Goal: Task Accomplishment & Management: Use online tool/utility

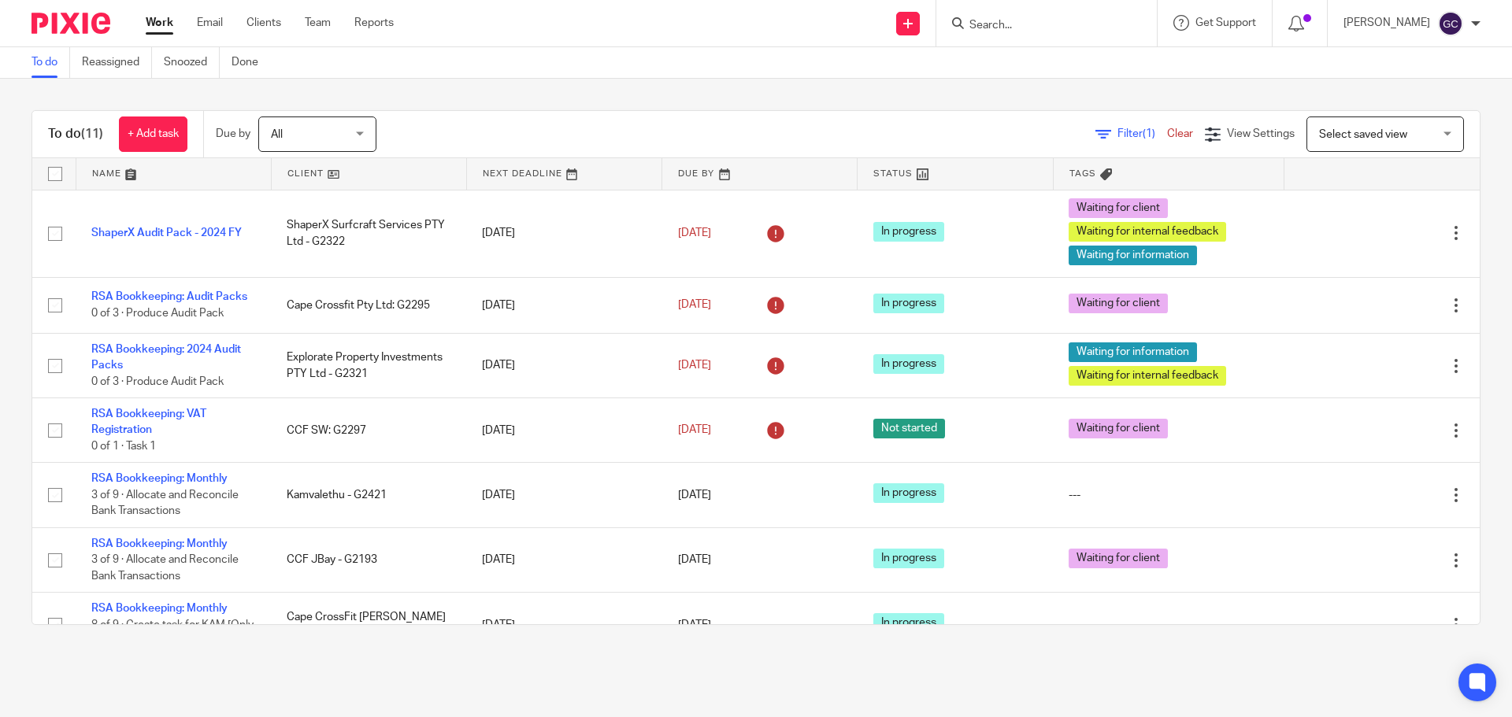
click at [572, 136] on div "Filter (1) Clear View Settings View Settings (1) Filters Clear Save Manage save…" at bounding box center [941, 134] width 1075 height 35
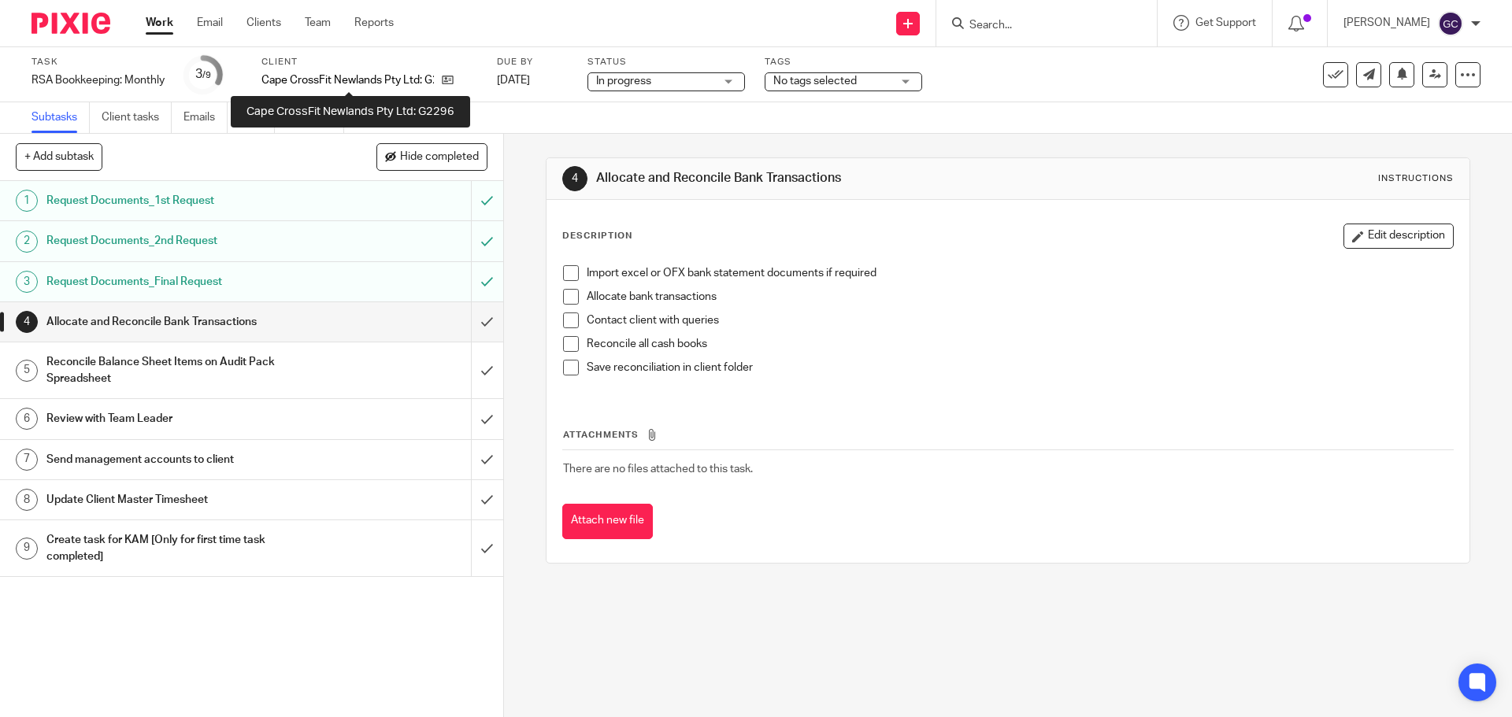
click at [306, 74] on p "Cape CrossFit Newlands Pty Ltd: G2296" at bounding box center [347, 80] width 172 height 16
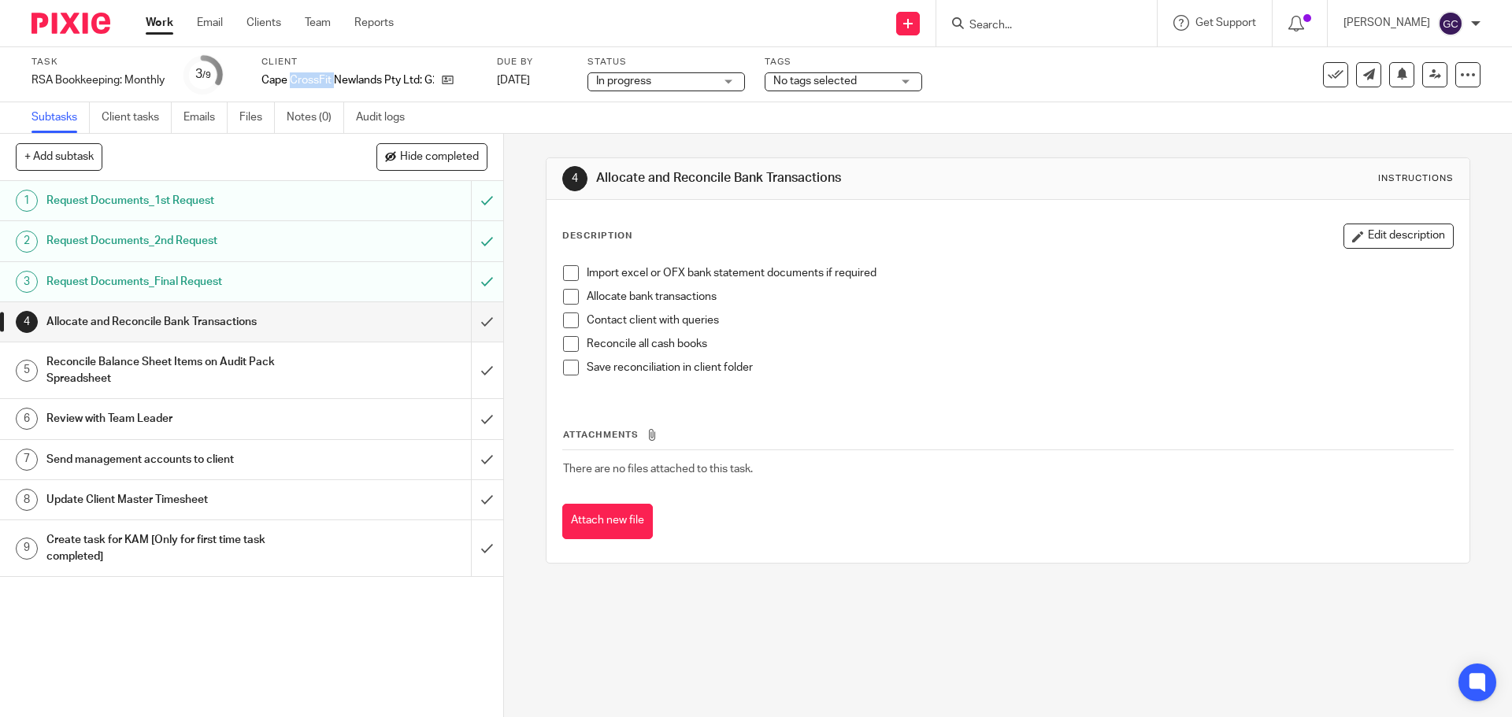
click at [306, 74] on p "Cape CrossFit Newlands Pty Ltd: G2296" at bounding box center [347, 80] width 172 height 16
copy div "Cape CrossFit Newlands Pty Ltd: G2296"
click at [475, 318] on input "submit" at bounding box center [251, 321] width 503 height 39
click at [470, 370] on input "submit" at bounding box center [251, 370] width 503 height 56
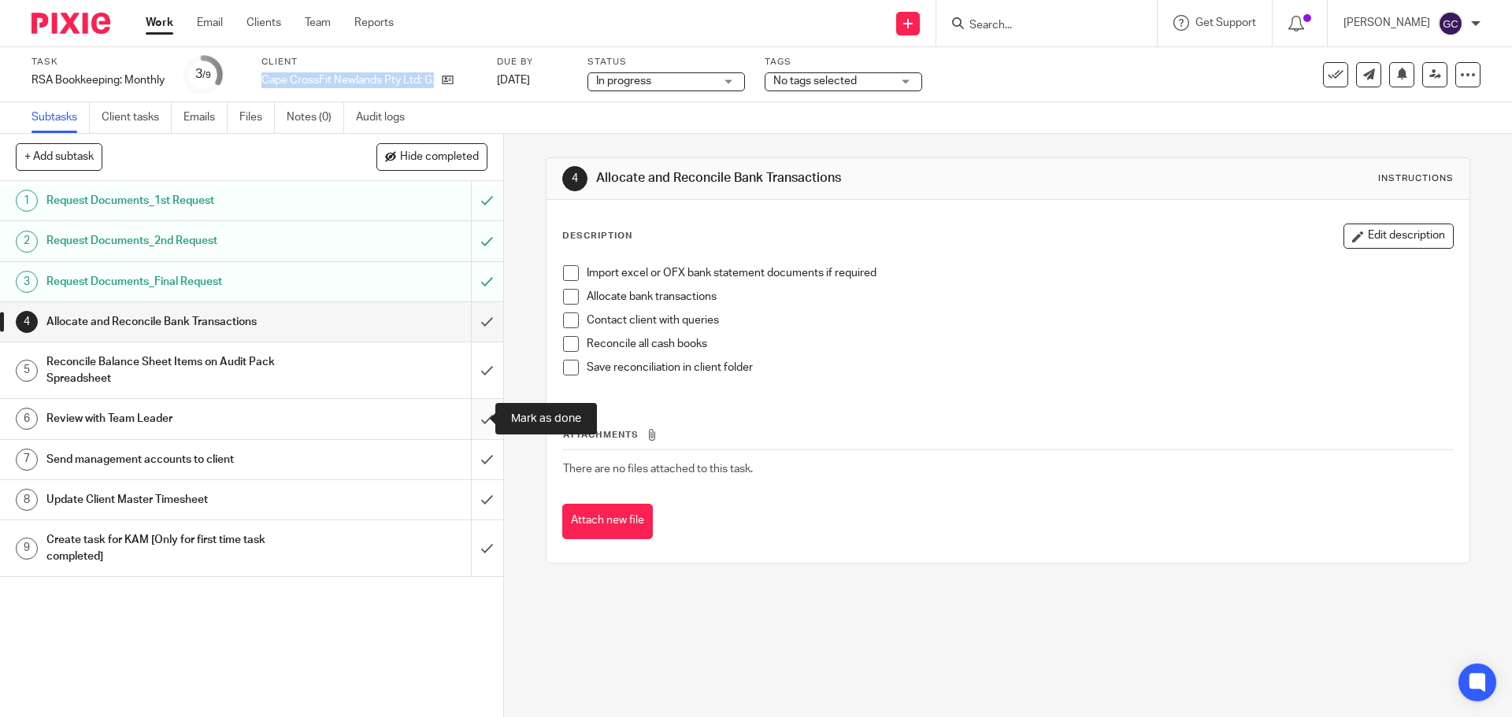
click at [468, 423] on input "submit" at bounding box center [251, 418] width 503 height 39
click at [469, 458] on input "submit" at bounding box center [251, 459] width 503 height 39
click at [472, 501] on input "submit" at bounding box center [251, 499] width 503 height 39
drag, startPoint x: 472, startPoint y: 551, endPoint x: 102, endPoint y: 418, distance: 393.2
click at [472, 552] on input "submit" at bounding box center [251, 548] width 503 height 56
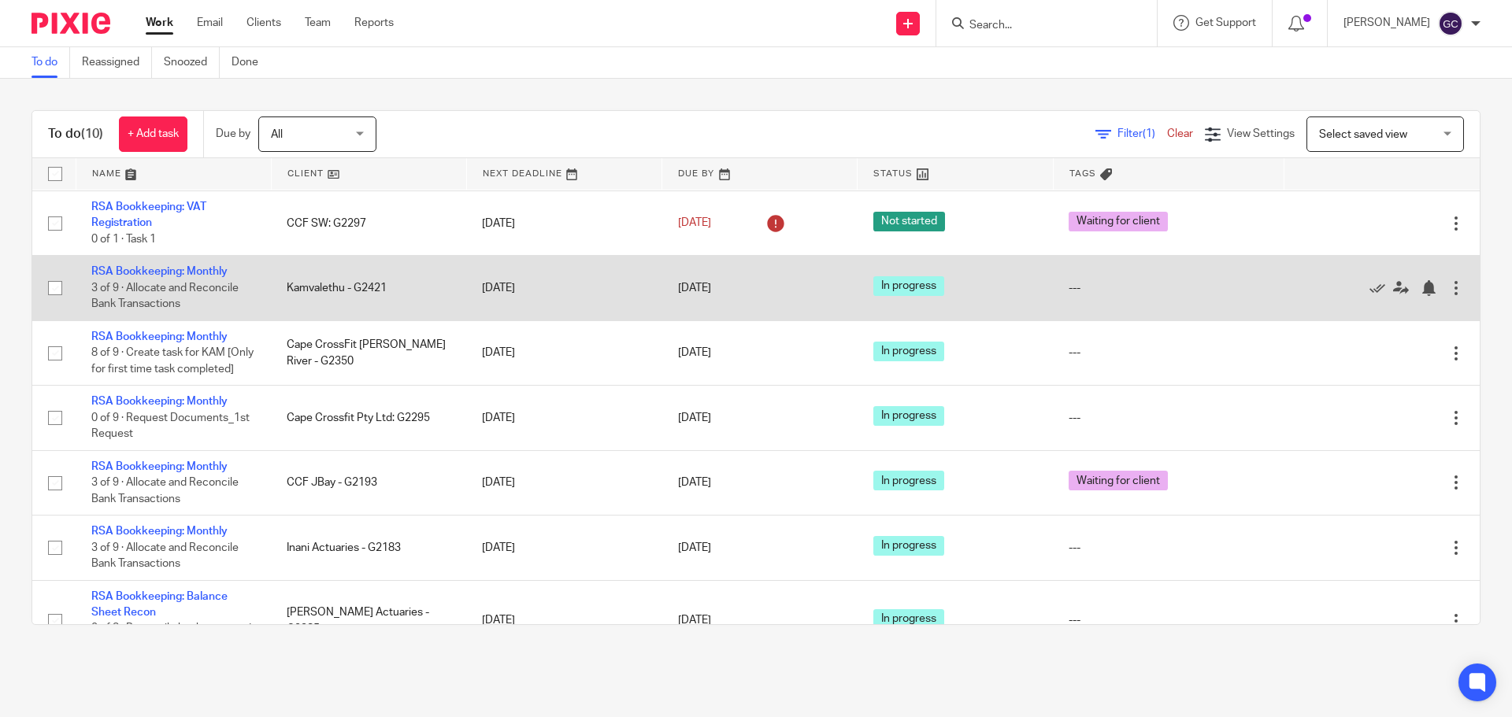
scroll to position [181, 0]
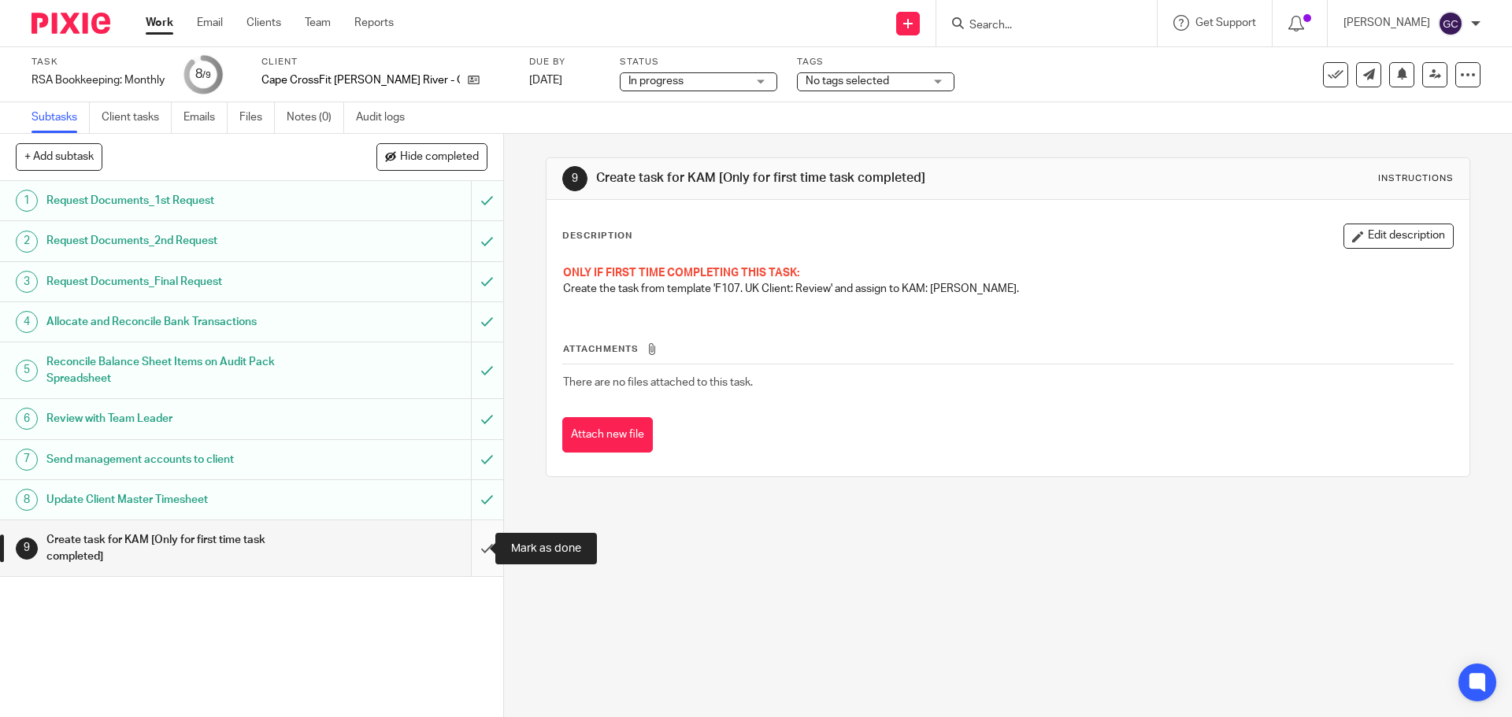
click at [475, 553] on input "submit" at bounding box center [251, 548] width 503 height 56
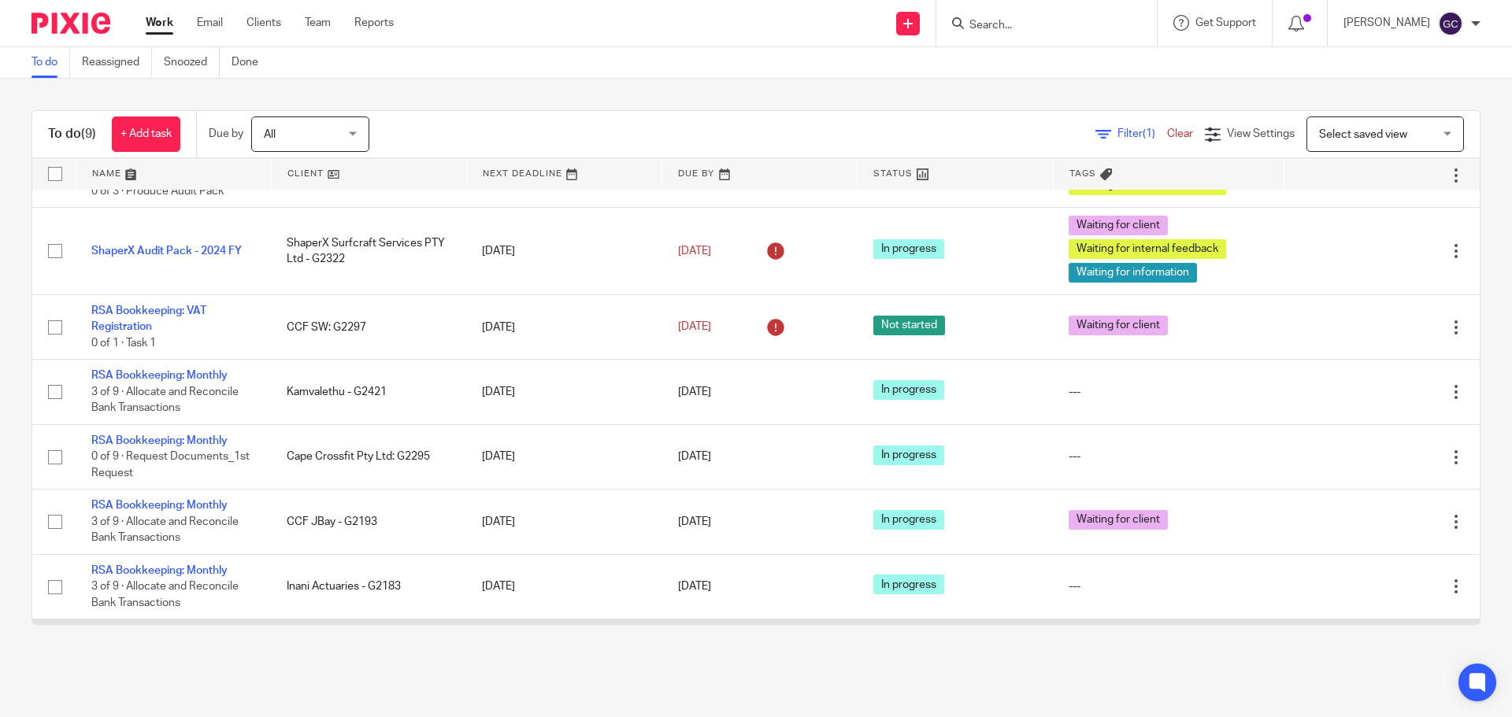
scroll to position [179, 0]
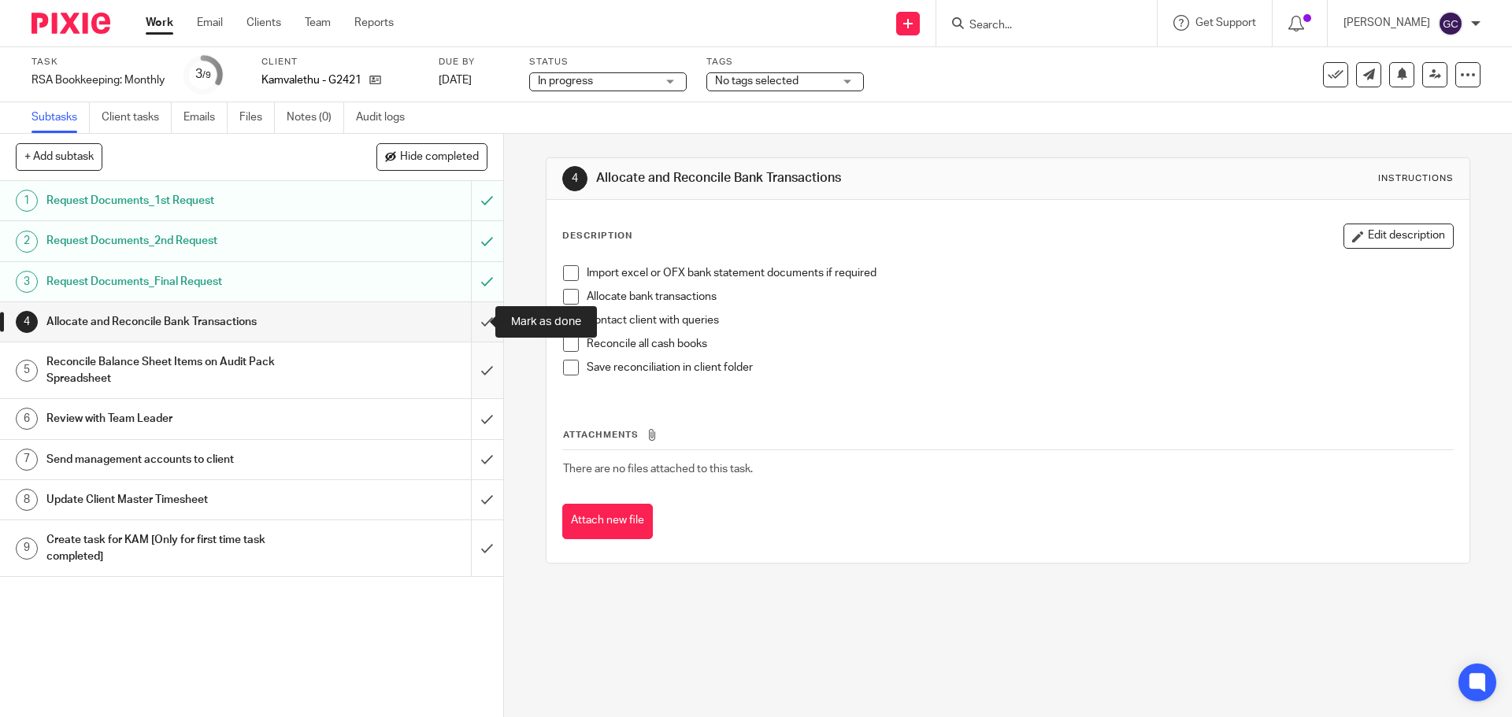
drag, startPoint x: 471, startPoint y: 327, endPoint x: 472, endPoint y: 346, distance: 19.0
click at [471, 327] on input "submit" at bounding box center [251, 321] width 503 height 39
click at [475, 370] on input "submit" at bounding box center [251, 370] width 503 height 56
click at [470, 408] on input "submit" at bounding box center [251, 418] width 503 height 39
click at [472, 458] on input "submit" at bounding box center [251, 459] width 503 height 39
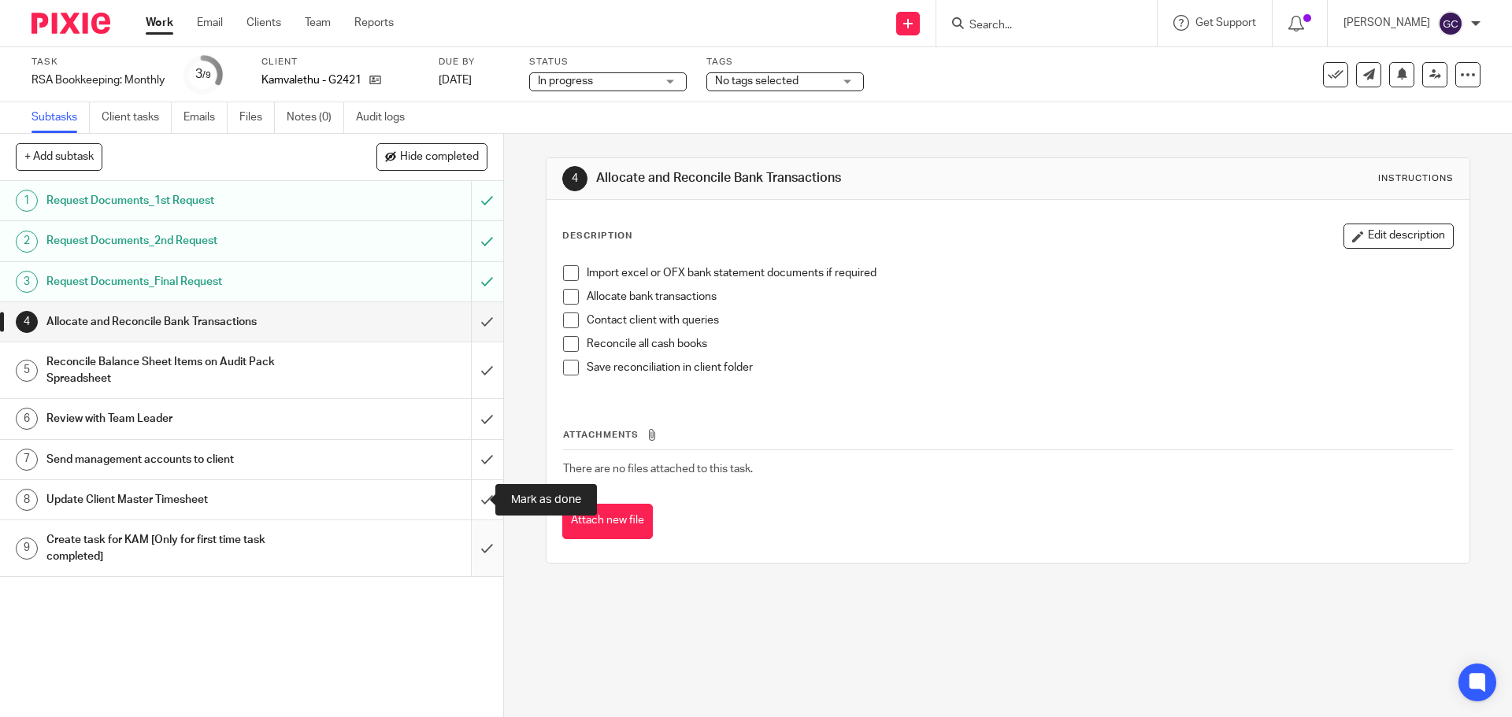
drag, startPoint x: 472, startPoint y: 500, endPoint x: 473, endPoint y: 525, distance: 25.2
click at [472, 501] on input "submit" at bounding box center [251, 499] width 503 height 39
click at [474, 548] on input "submit" at bounding box center [251, 548] width 503 height 56
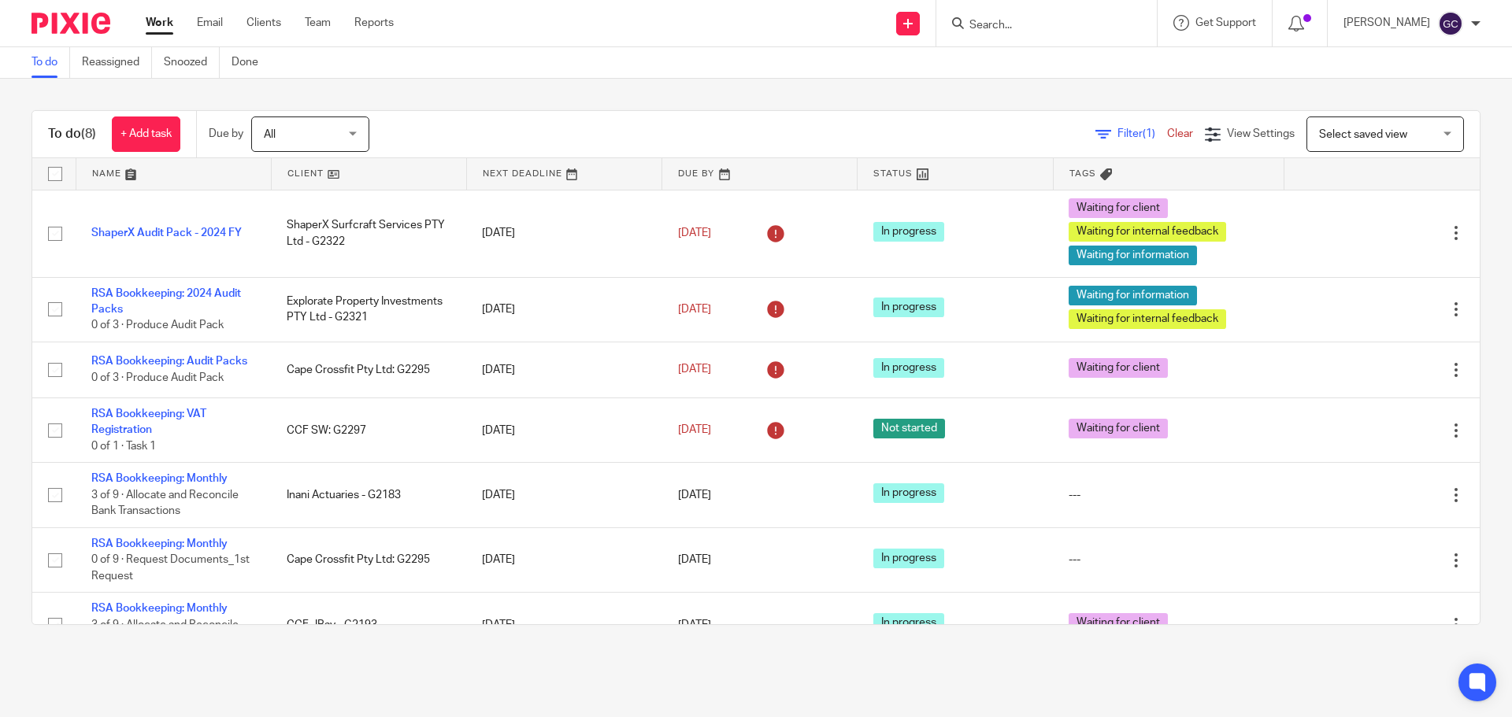
scroll to position [43, 0]
